Goal: Transaction & Acquisition: Purchase product/service

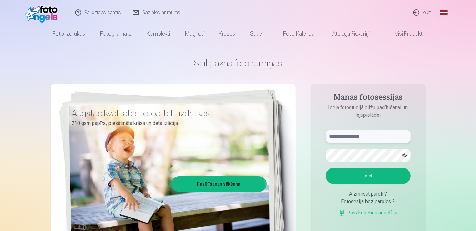
click at [353, 133] on input "text" at bounding box center [367, 136] width 85 height 12
type input "**********"
click at [325, 167] on button "Ieiet" at bounding box center [367, 175] width 85 height 16
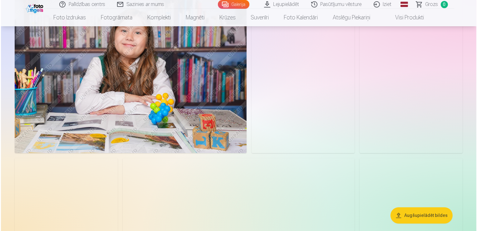
scroll to position [1593, 0]
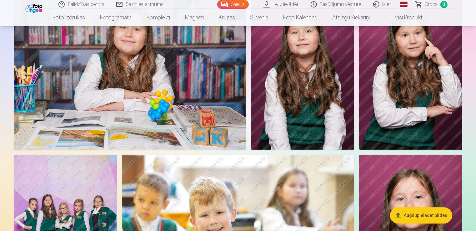
click at [145, 117] on img at bounding box center [130, 72] width 232 height 155
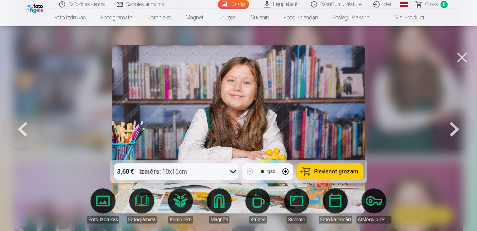
click at [455, 133] on button at bounding box center [455, 129] width 40 height 48
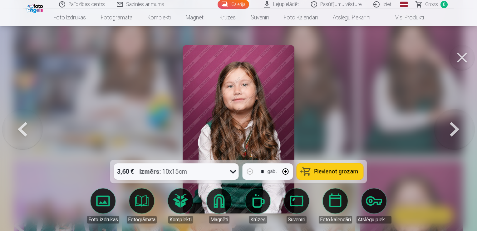
click at [455, 133] on button at bounding box center [455, 129] width 40 height 48
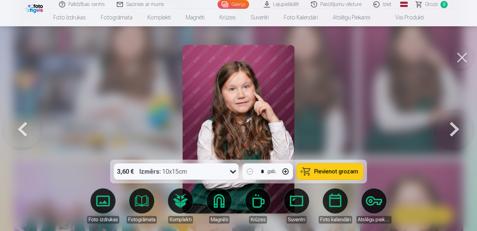
click at [346, 134] on div at bounding box center [238, 115] width 477 height 231
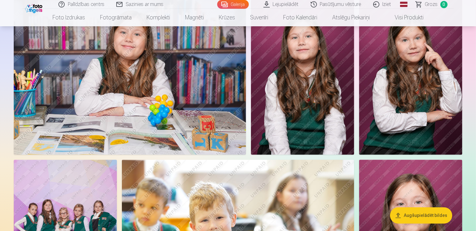
click at [389, 97] on img at bounding box center [410, 77] width 103 height 155
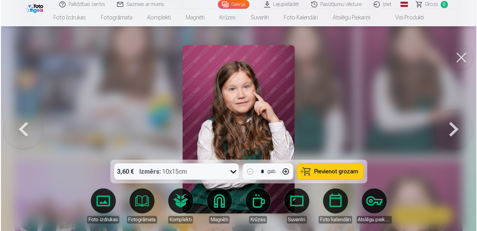
scroll to position [1593, 0]
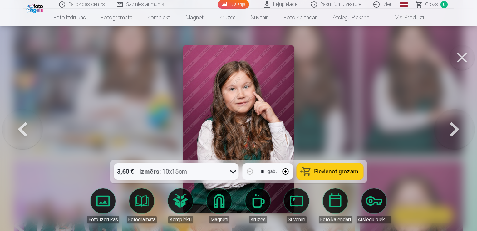
click at [446, 126] on button at bounding box center [455, 129] width 40 height 48
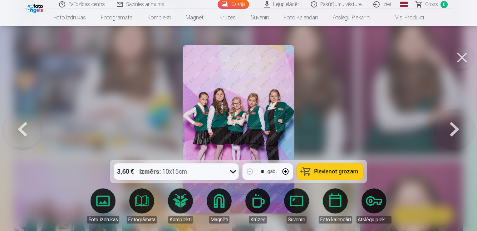
click at [447, 129] on button at bounding box center [455, 129] width 40 height 48
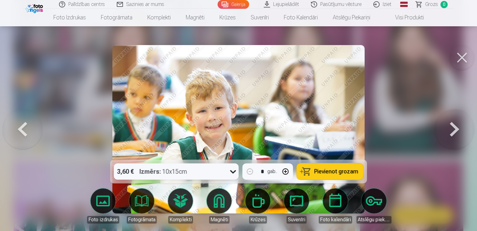
click at [447, 129] on button at bounding box center [455, 129] width 40 height 48
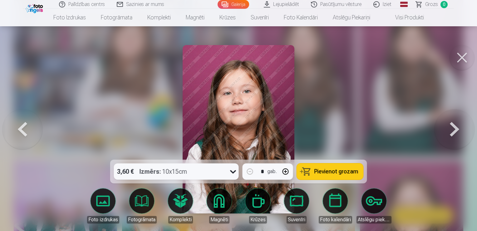
click at [446, 129] on button at bounding box center [455, 129] width 40 height 48
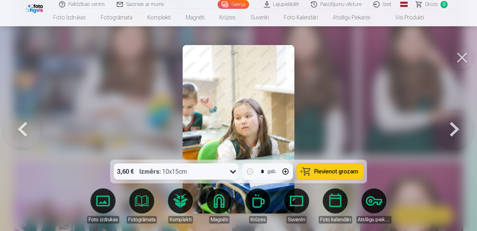
click at [447, 130] on button at bounding box center [455, 129] width 40 height 48
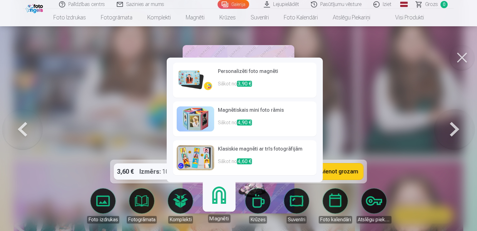
click at [348, 63] on div at bounding box center [238, 115] width 477 height 231
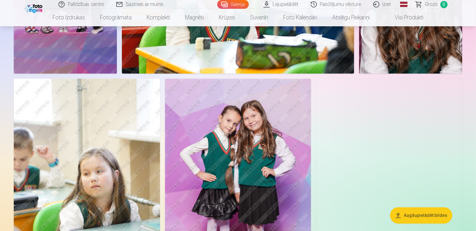
scroll to position [1900, 0]
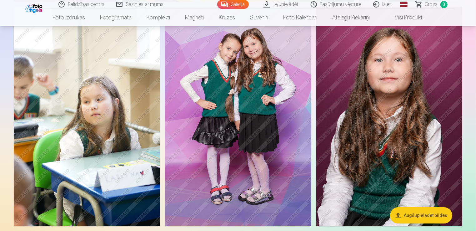
click at [250, 116] on img at bounding box center [238, 116] width 146 height 219
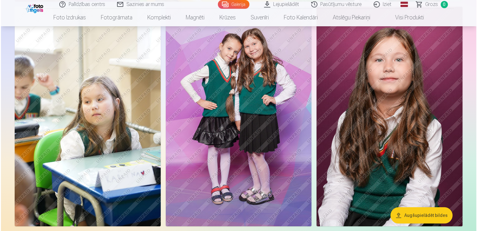
scroll to position [1906, 0]
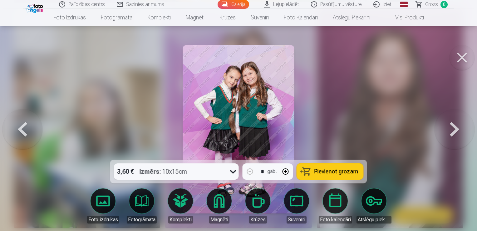
click at [455, 62] on button at bounding box center [462, 57] width 25 height 25
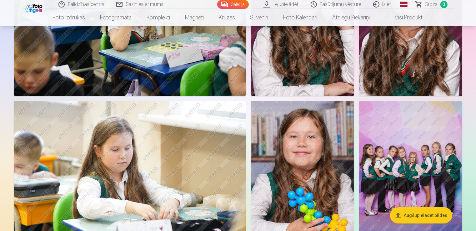
scroll to position [2244, 0]
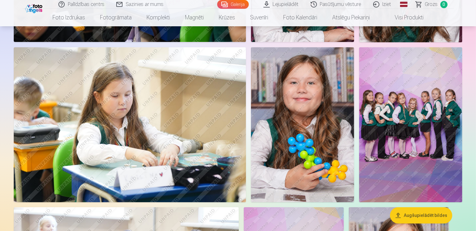
click at [415, 99] on img at bounding box center [410, 124] width 103 height 155
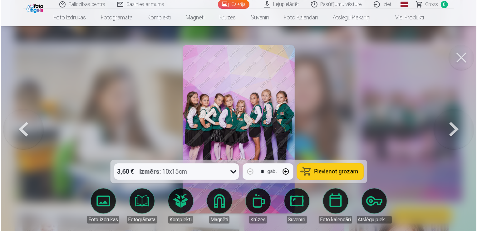
scroll to position [2251, 0]
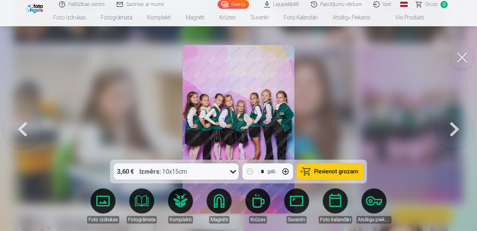
click at [460, 60] on button at bounding box center [462, 57] width 25 height 25
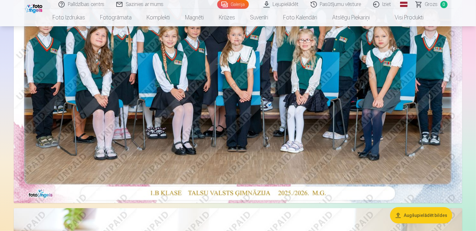
scroll to position [89, 0]
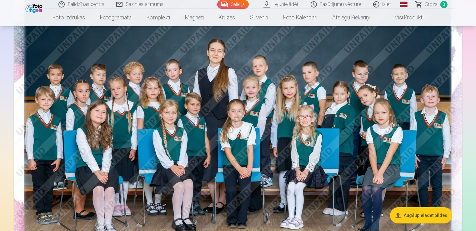
click at [210, 127] on img at bounding box center [238, 129] width 448 height 299
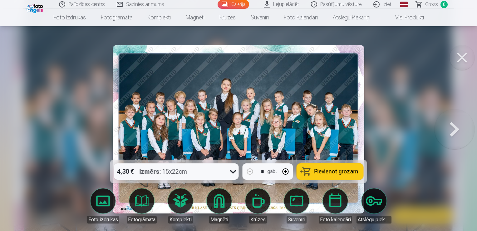
click at [319, 170] on span "Pievienot grozam" at bounding box center [337, 171] width 44 height 6
click at [466, 64] on button at bounding box center [462, 57] width 25 height 25
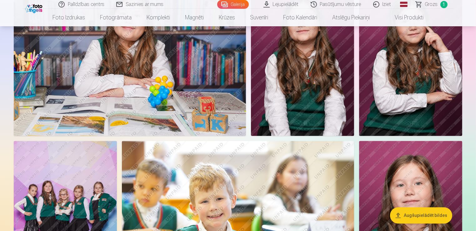
scroll to position [1526, 0]
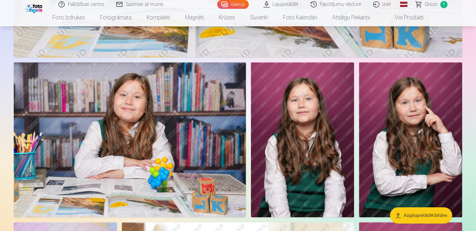
click at [284, 123] on img at bounding box center [302, 139] width 103 height 155
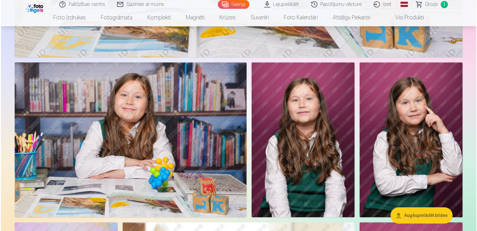
scroll to position [1529, 0]
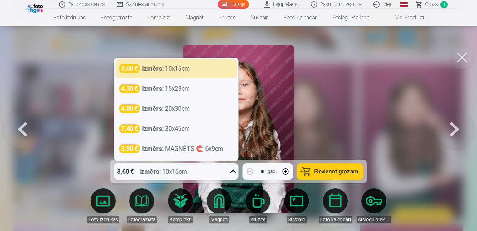
click at [226, 170] on div "3,60 € Izmērs : 10x15cm" at bounding box center [176, 171] width 125 height 16
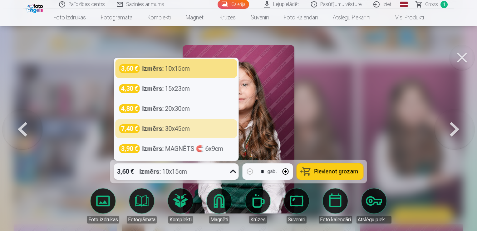
click at [329, 104] on div at bounding box center [238, 115] width 477 height 231
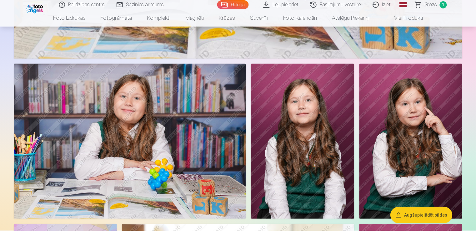
scroll to position [1526, 0]
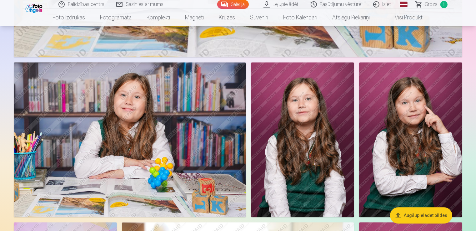
click at [331, 107] on img at bounding box center [302, 139] width 103 height 155
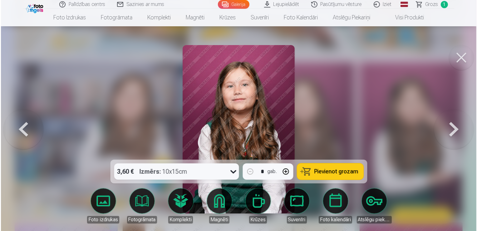
scroll to position [1529, 0]
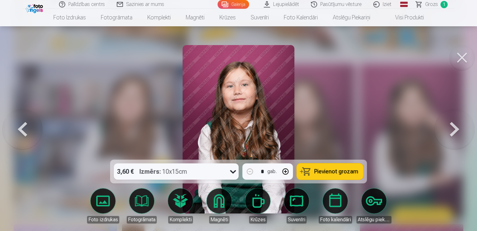
click at [339, 173] on span "Pievienot grozam" at bounding box center [337, 171] width 44 height 6
click at [462, 60] on button at bounding box center [462, 57] width 25 height 25
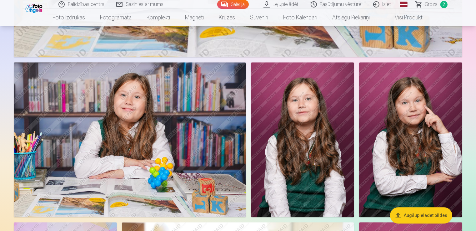
click at [419, 108] on img at bounding box center [410, 139] width 103 height 155
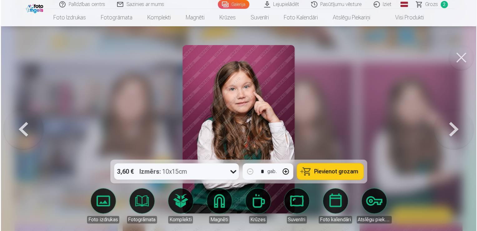
scroll to position [1529, 0]
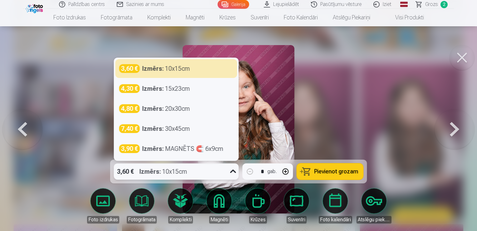
click at [152, 172] on strong "Izmērs :" at bounding box center [151, 171] width 22 height 9
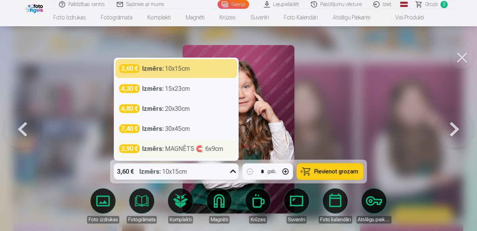
click at [153, 152] on strong "Izmērs :" at bounding box center [153, 148] width 22 height 9
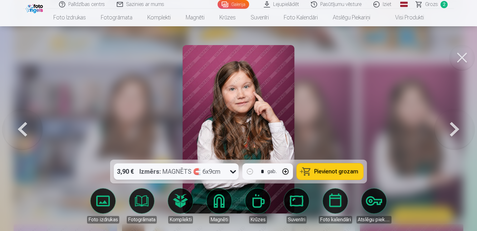
click at [319, 176] on button "Pievienot grozam" at bounding box center [330, 171] width 67 height 16
click at [461, 52] on button at bounding box center [462, 57] width 25 height 25
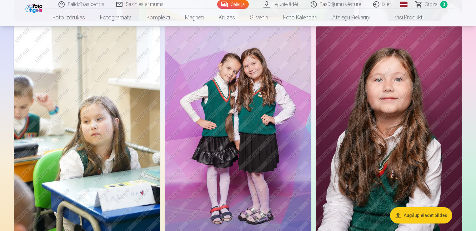
scroll to position [1900, 0]
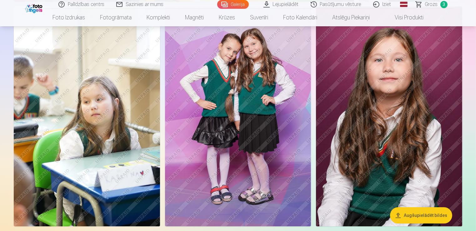
click at [250, 94] on img at bounding box center [238, 116] width 146 height 219
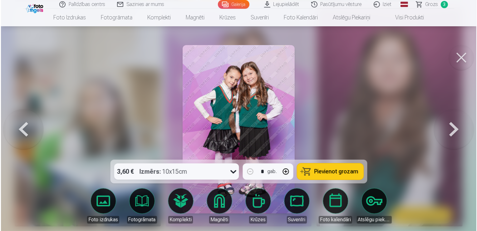
scroll to position [1906, 0]
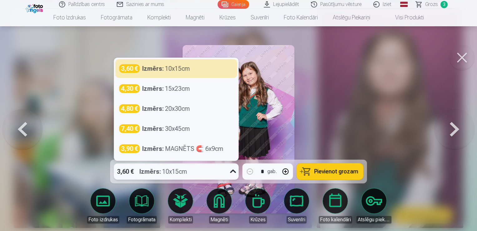
click at [180, 173] on div "Izmērs : 10x15cm" at bounding box center [164, 171] width 48 height 16
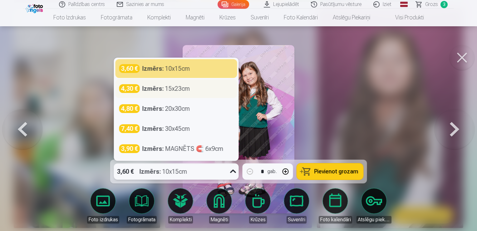
click at [203, 88] on div "4,30 € Izmērs : 15x23cm" at bounding box center [176, 88] width 114 height 9
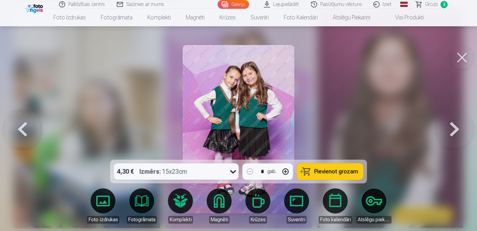
click at [328, 169] on span "Pievienot grozam" at bounding box center [337, 171] width 44 height 6
click at [463, 58] on button at bounding box center [462, 57] width 25 height 25
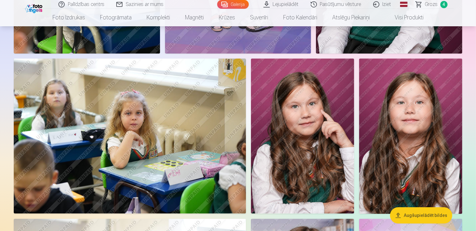
scroll to position [2088, 0]
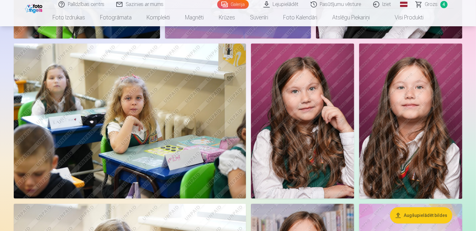
click at [302, 105] on img at bounding box center [302, 120] width 103 height 155
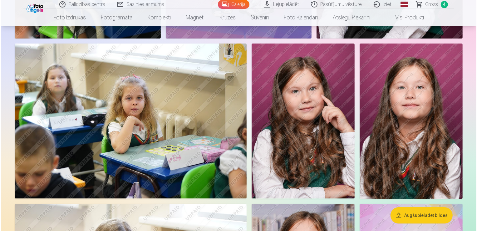
scroll to position [2094, 0]
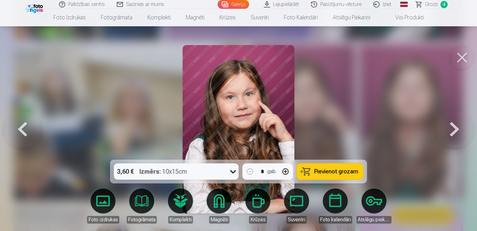
click at [470, 58] on button at bounding box center [462, 57] width 25 height 25
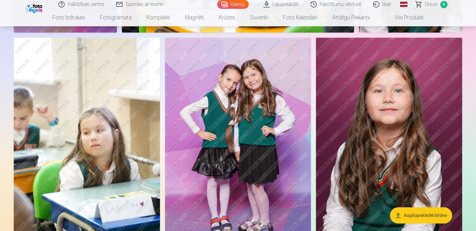
scroll to position [1807, 0]
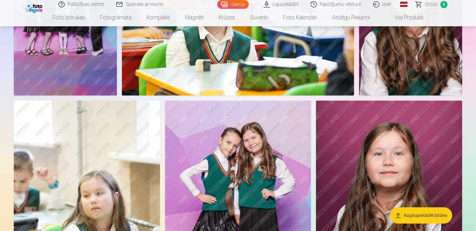
click at [239, 2] on link "Galerija" at bounding box center [233, 4] width 32 height 9
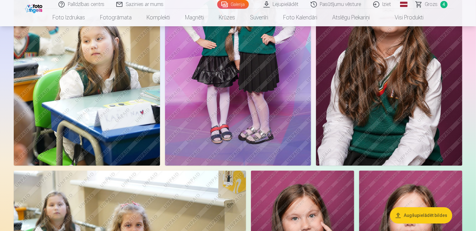
scroll to position [1968, 0]
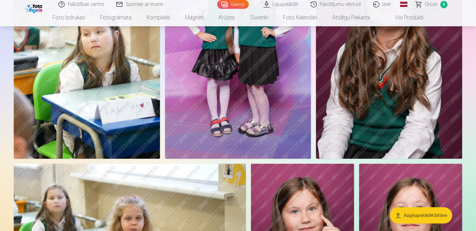
click at [438, 4] on link "Grozs 4" at bounding box center [432, 4] width 44 height 9
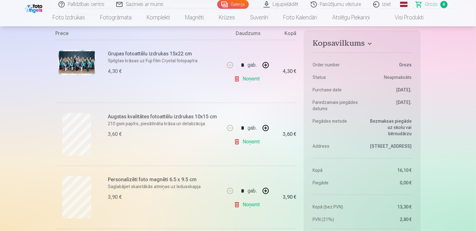
scroll to position [156, 0]
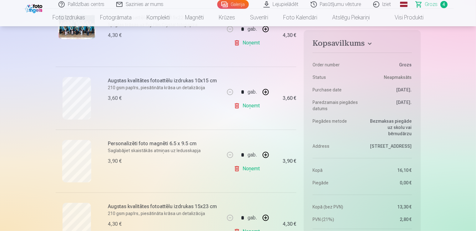
click at [241, 6] on link "Galerija" at bounding box center [233, 4] width 32 height 9
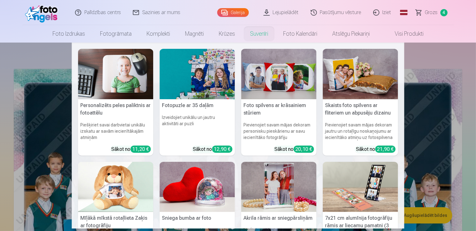
scroll to position [156, 0]
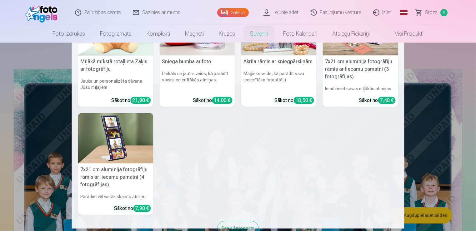
click at [457, 115] on nav "Personalizēts peles paliktnis ar fotoattēlu Piešķiriet savai darbvietai unikālu…" at bounding box center [238, 135] width 476 height 186
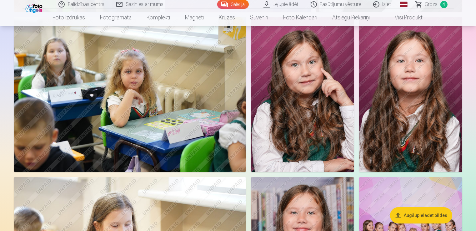
scroll to position [2062, 0]
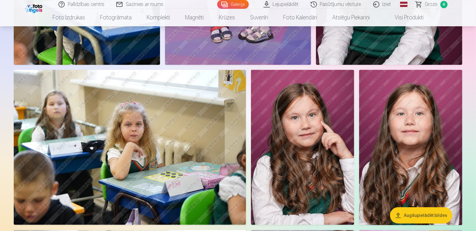
click at [328, 146] on img at bounding box center [302, 147] width 103 height 155
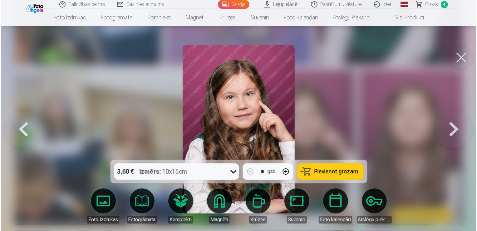
scroll to position [2068, 0]
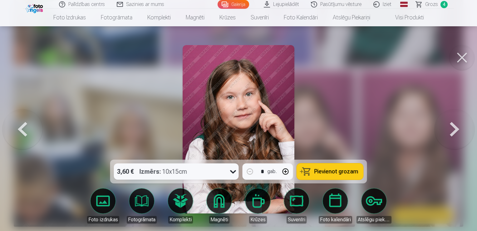
drag, startPoint x: 180, startPoint y: 176, endPoint x: 178, endPoint y: 172, distance: 3.8
click at [178, 173] on div "Izmērs : 10x15cm" at bounding box center [164, 171] width 48 height 16
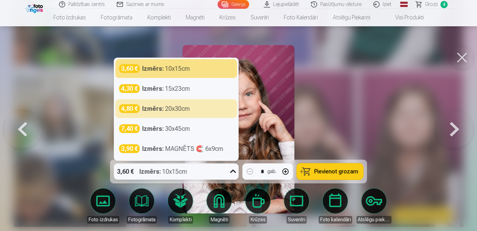
click at [148, 110] on strong "Izmērs :" at bounding box center [153, 108] width 22 height 9
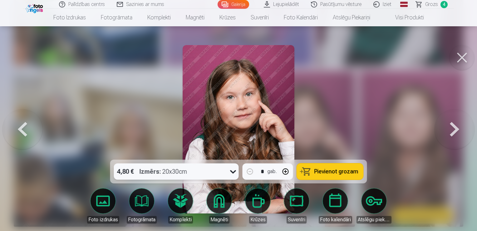
click at [195, 169] on div "4,80 € Izmērs : 20x30cm" at bounding box center [170, 171] width 113 height 16
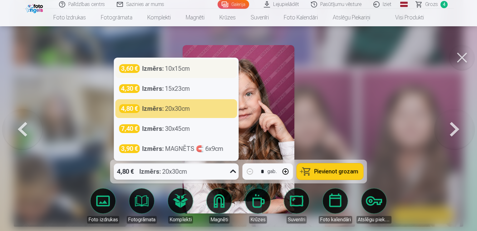
click at [173, 72] on div "Izmērs : 10x15cm" at bounding box center [166, 68] width 48 height 9
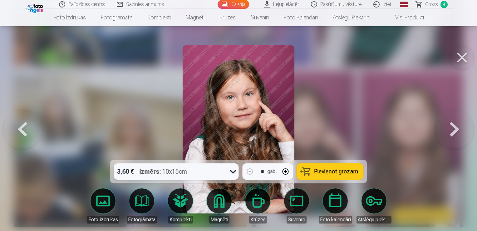
click at [350, 171] on span "Pievienot grozam" at bounding box center [337, 171] width 44 height 6
click at [445, 3] on span "5" at bounding box center [444, 4] width 7 height 7
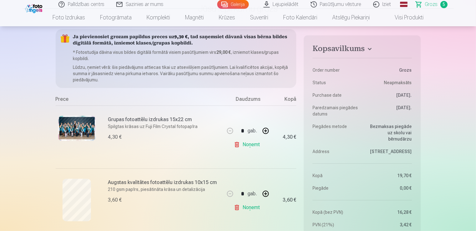
scroll to position [125, 0]
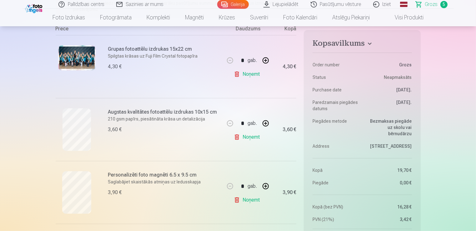
click at [162, 176] on h6 "Personalizēti foto magnēti 6.5 x 9.5 cm" at bounding box center [164, 174] width 113 height 7
click at [246, 198] on link "Noņemt" at bounding box center [248, 199] width 28 height 12
click at [242, 6] on link "Galerija" at bounding box center [233, 4] width 32 height 9
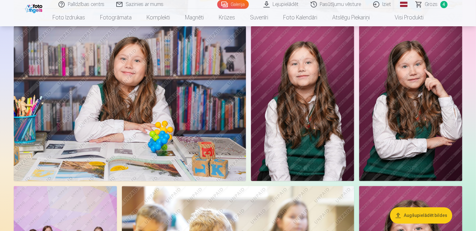
click at [420, 108] on img at bounding box center [410, 103] width 103 height 155
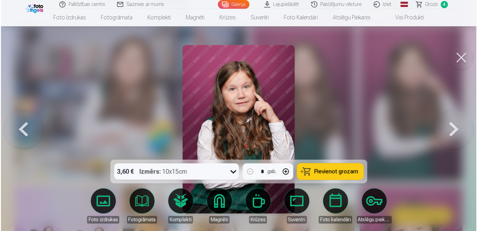
scroll to position [1566, 0]
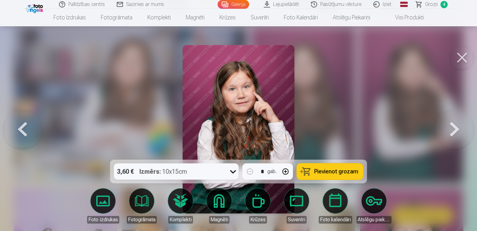
click at [210, 175] on div "3,60 € Izmērs : 10x15cm" at bounding box center [170, 171] width 113 height 16
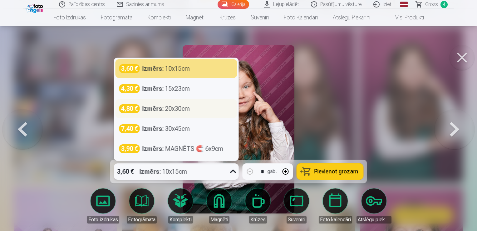
click at [154, 107] on strong "Izmērs :" at bounding box center [153, 108] width 22 height 9
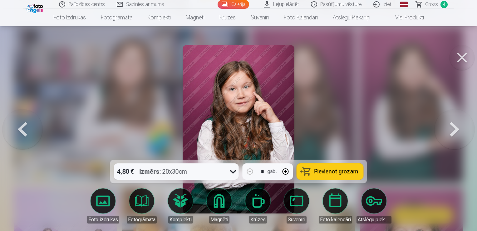
click at [330, 176] on button "Pievienot grozam" at bounding box center [330, 171] width 67 height 16
click at [442, 3] on span "5" at bounding box center [444, 4] width 7 height 7
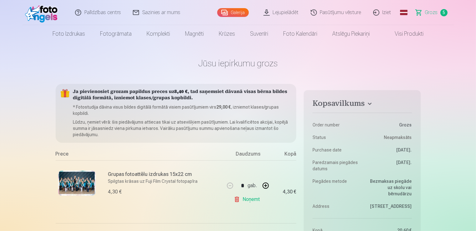
click at [405, 39] on link "Visi produkti" at bounding box center [404, 33] width 54 height 17
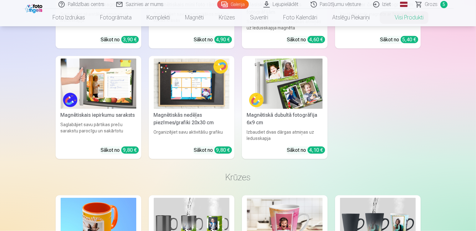
scroll to position [812, 0]
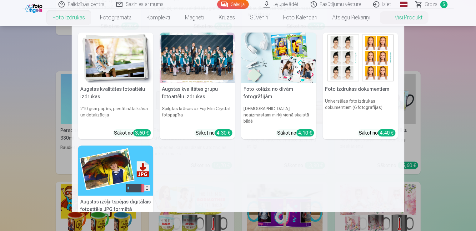
click at [78, 17] on link "Foto izdrukas" at bounding box center [68, 17] width 47 height 17
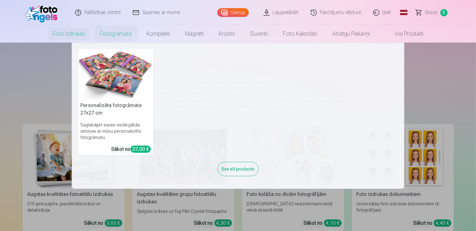
click at [124, 33] on link "Fotogrāmata" at bounding box center [115, 33] width 47 height 17
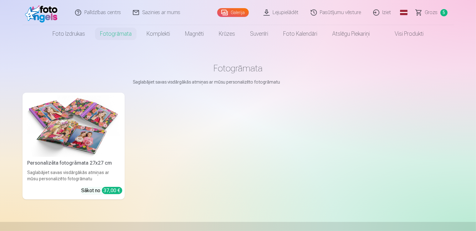
click at [229, 13] on link "Galerija" at bounding box center [233, 12] width 32 height 9
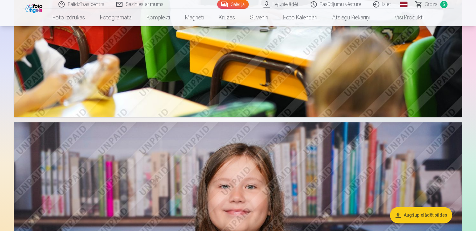
scroll to position [1187, 0]
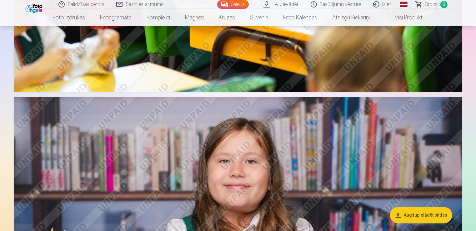
click at [399, 216] on button "Augšupielādēt bildes" at bounding box center [421, 215] width 62 height 16
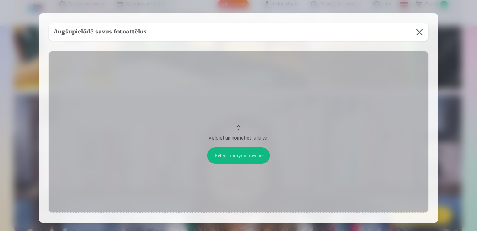
click at [253, 158] on button "Velciet un nometiet failu vai" at bounding box center [239, 131] width 380 height 161
click at [425, 29] on button at bounding box center [419, 31] width 17 height 17
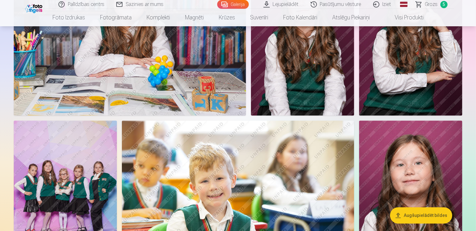
click at [411, 61] on img at bounding box center [410, 38] width 103 height 155
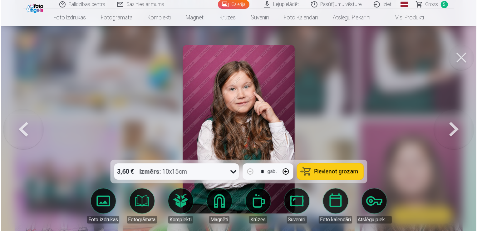
scroll to position [1632, 0]
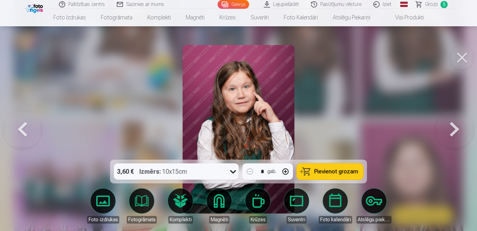
click at [459, 55] on button at bounding box center [462, 57] width 25 height 25
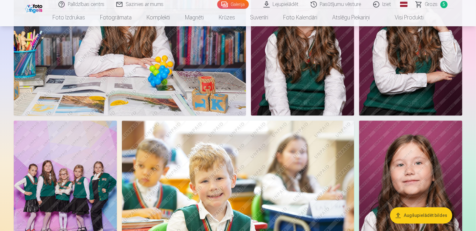
click at [413, 89] on img at bounding box center [410, 38] width 103 height 155
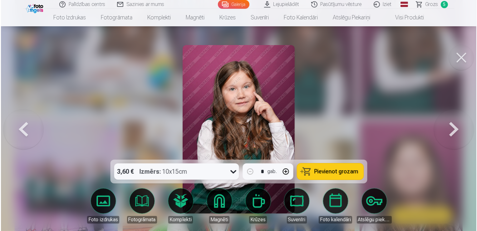
scroll to position [1632, 0]
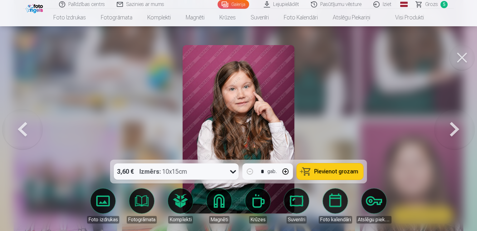
click at [462, 52] on button at bounding box center [462, 57] width 25 height 25
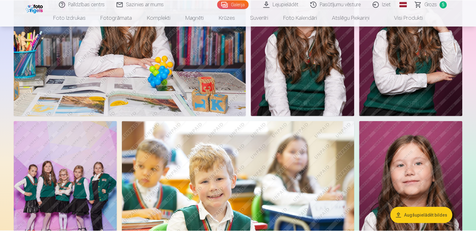
scroll to position [1627, 0]
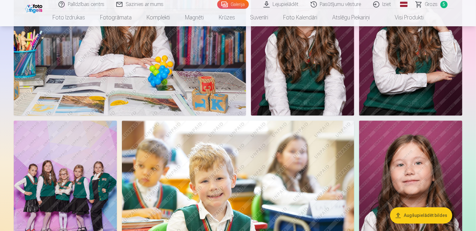
click at [427, 210] on button "Augšupielādēt bildes" at bounding box center [421, 215] width 62 height 16
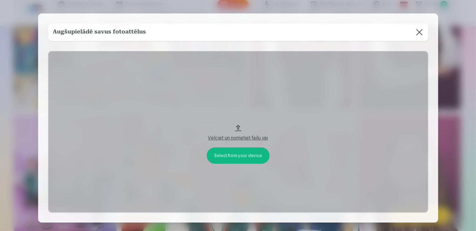
scroll to position [1632, 0]
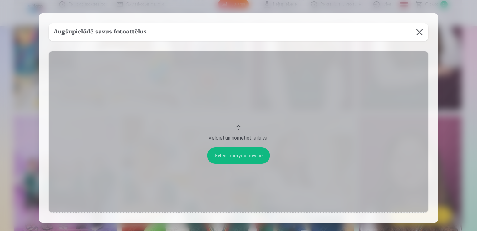
click at [242, 154] on button "Velciet un nometiet failu vai" at bounding box center [239, 131] width 380 height 161
click at [417, 35] on button at bounding box center [419, 31] width 17 height 17
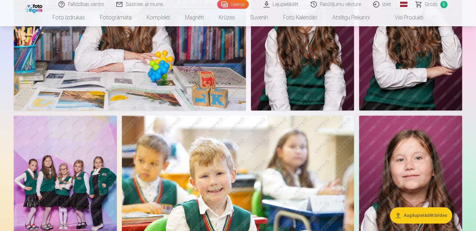
click at [380, 6] on link "Iziet" at bounding box center [382, 4] width 30 height 9
